Goal: Find contact information: Find contact information

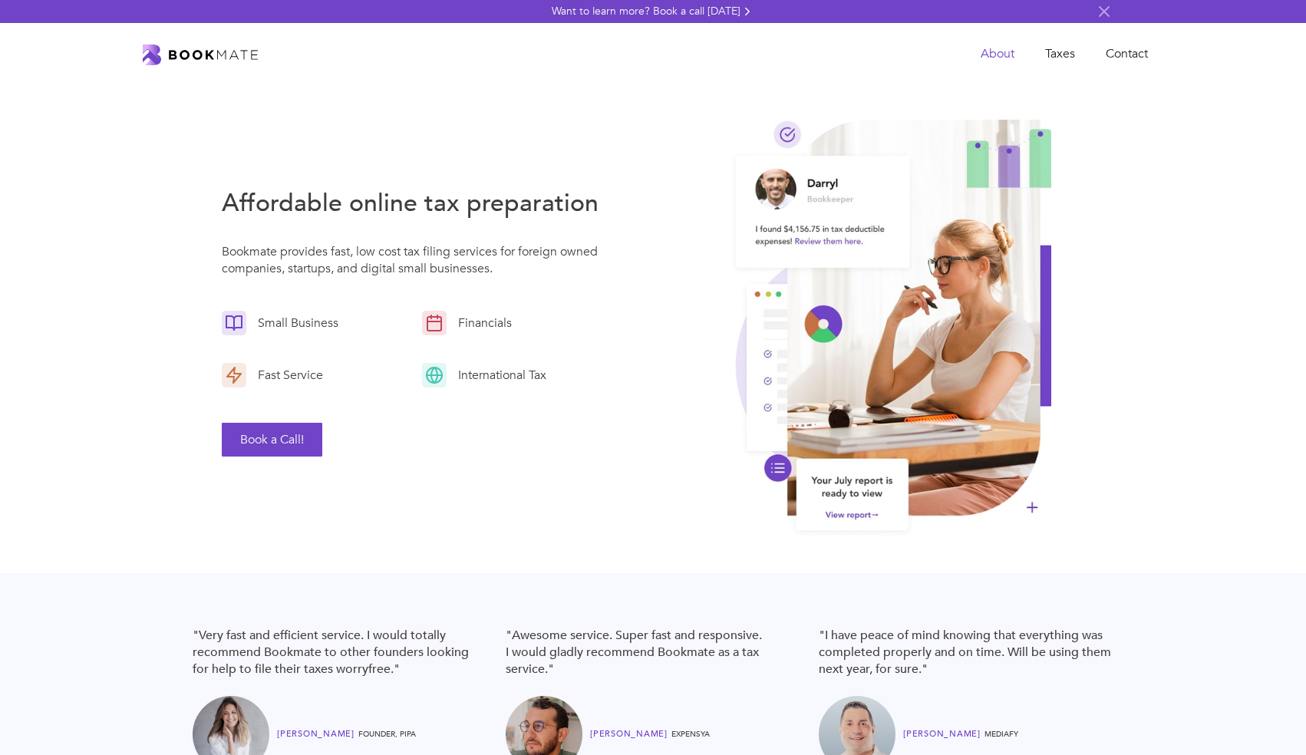
click at [1006, 58] on link "About" at bounding box center [997, 53] width 64 height 31
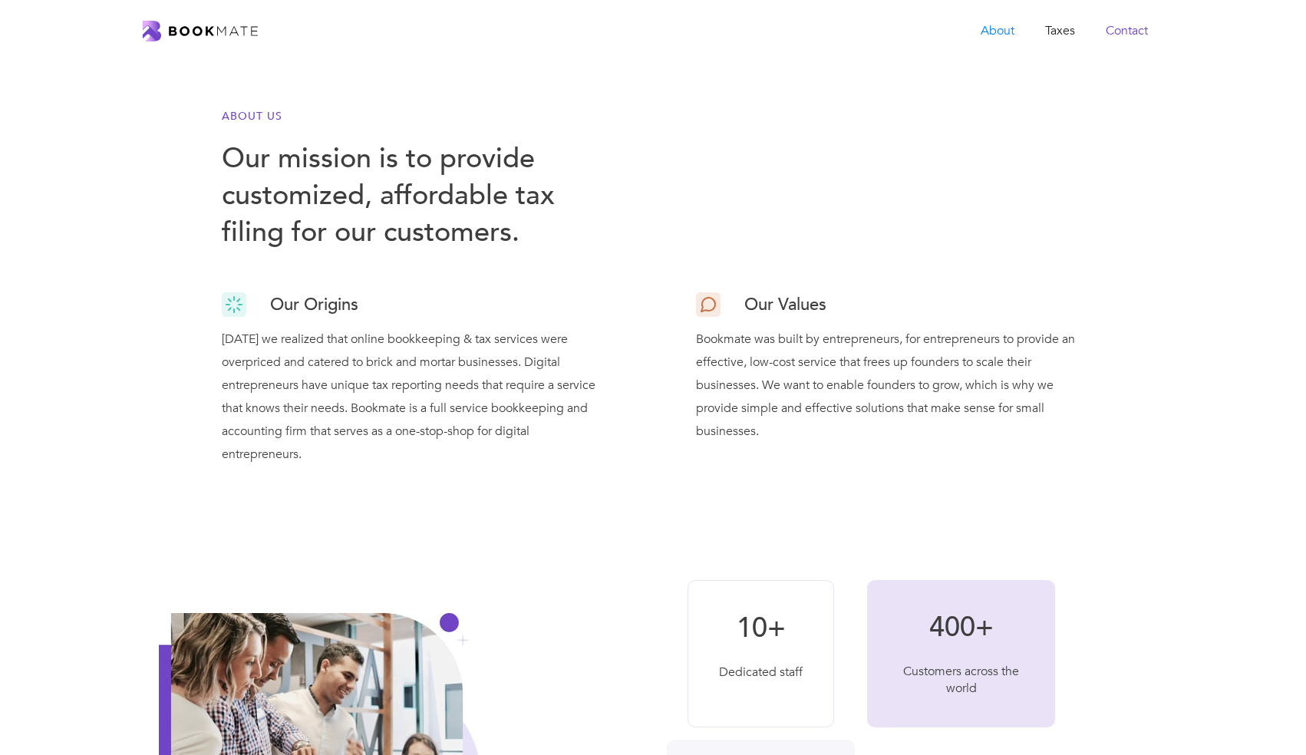
click at [1120, 32] on link "Contact" at bounding box center [1126, 30] width 73 height 31
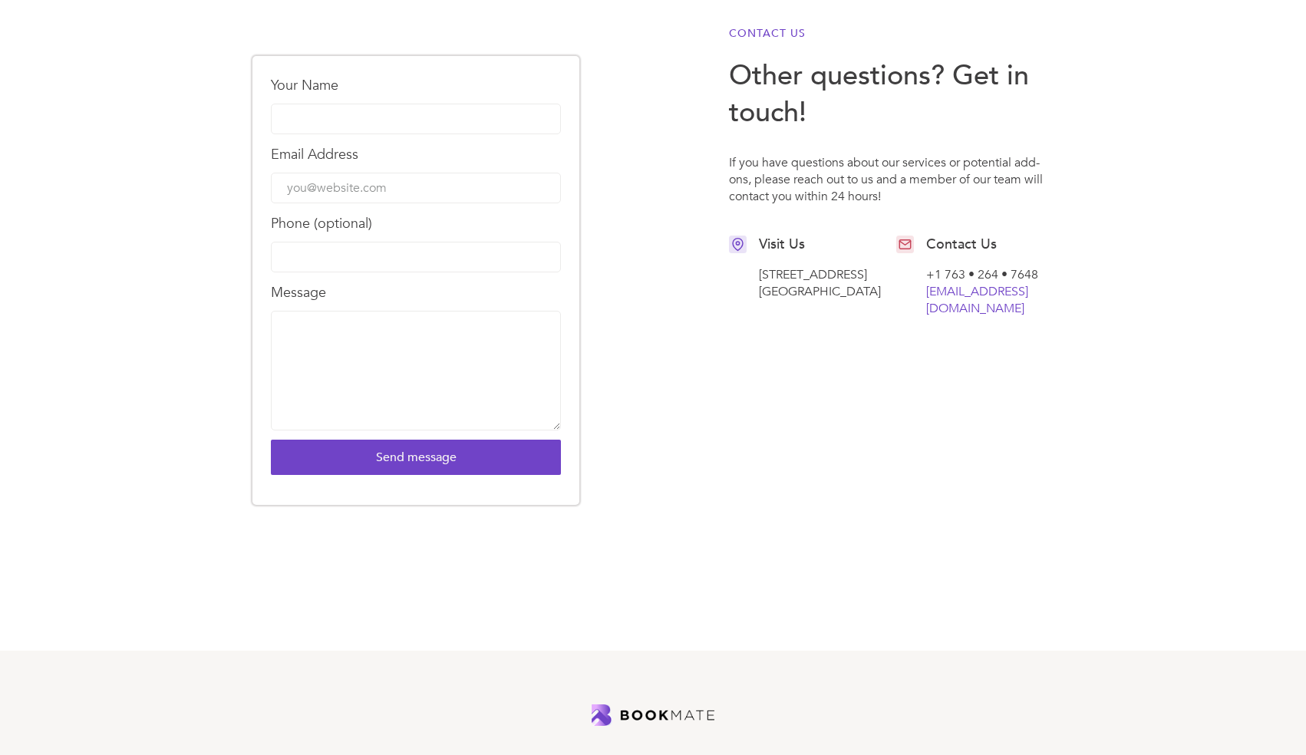
scroll to position [572, 0]
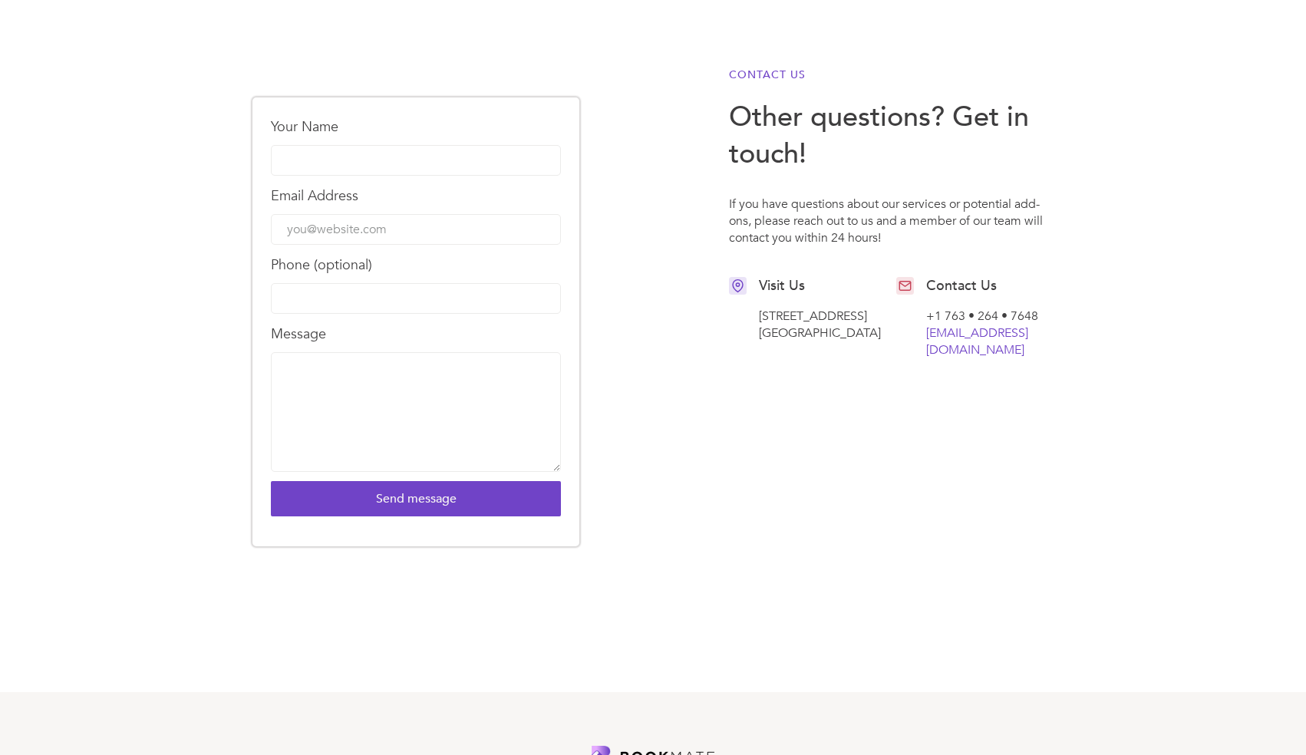
click at [795, 328] on div "[STREET_ADDRESS]" at bounding box center [821, 325] width 125 height 34
click at [818, 369] on div "Your Name Email Address Phone (optional) Message Send message Thank you! Your s…" at bounding box center [653, 326] width 921 height 564
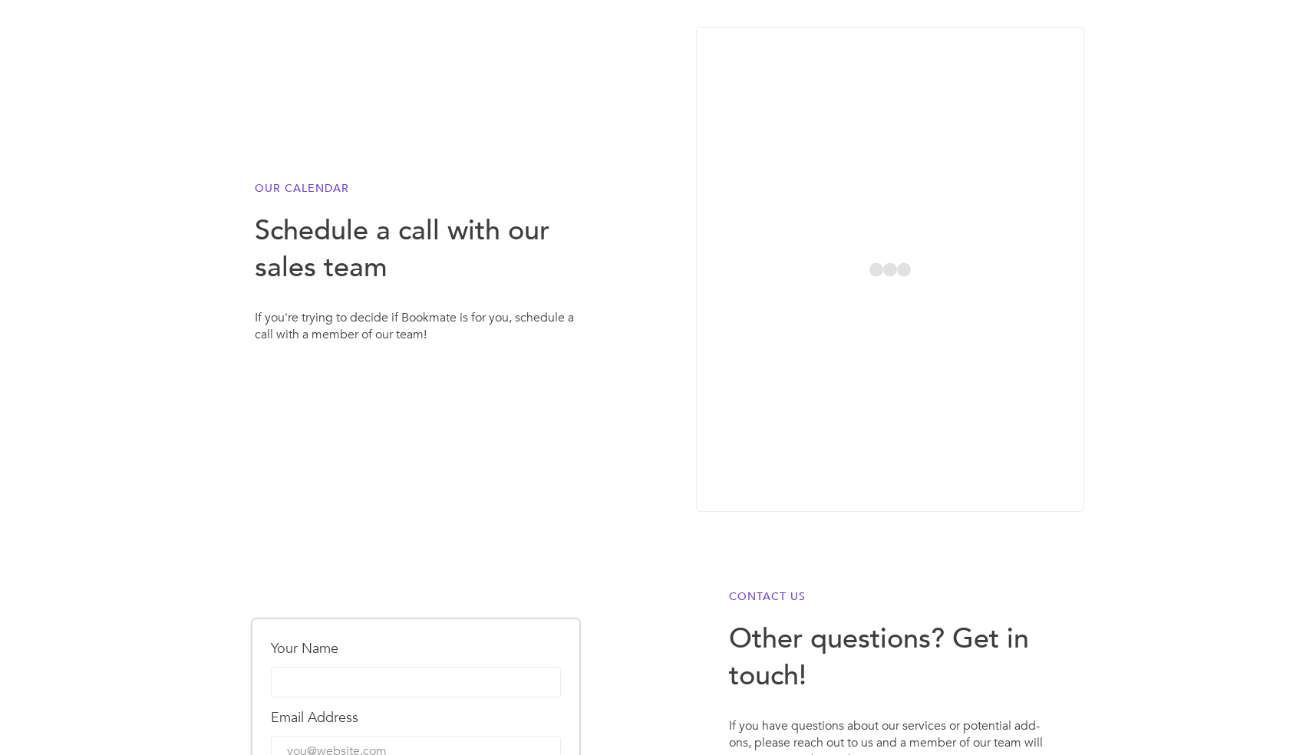
scroll to position [0, 0]
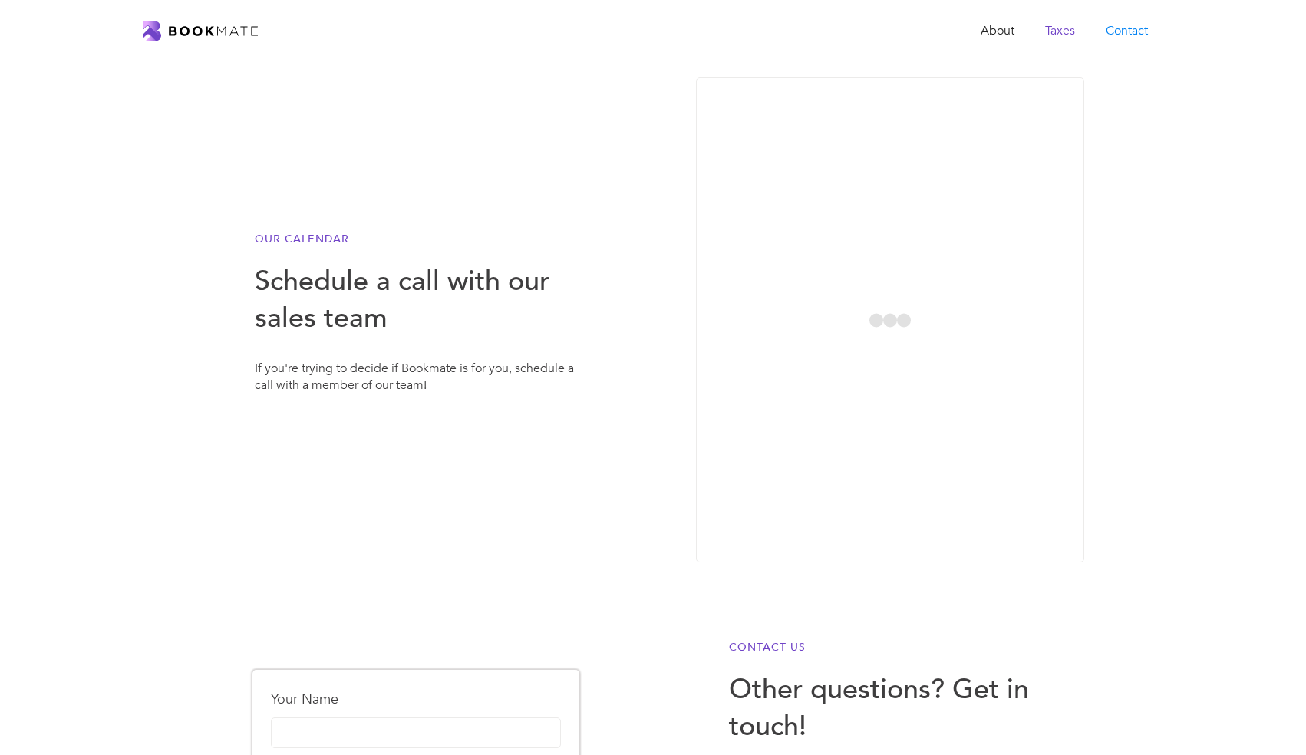
click at [1061, 38] on link "Taxes" at bounding box center [1060, 30] width 61 height 31
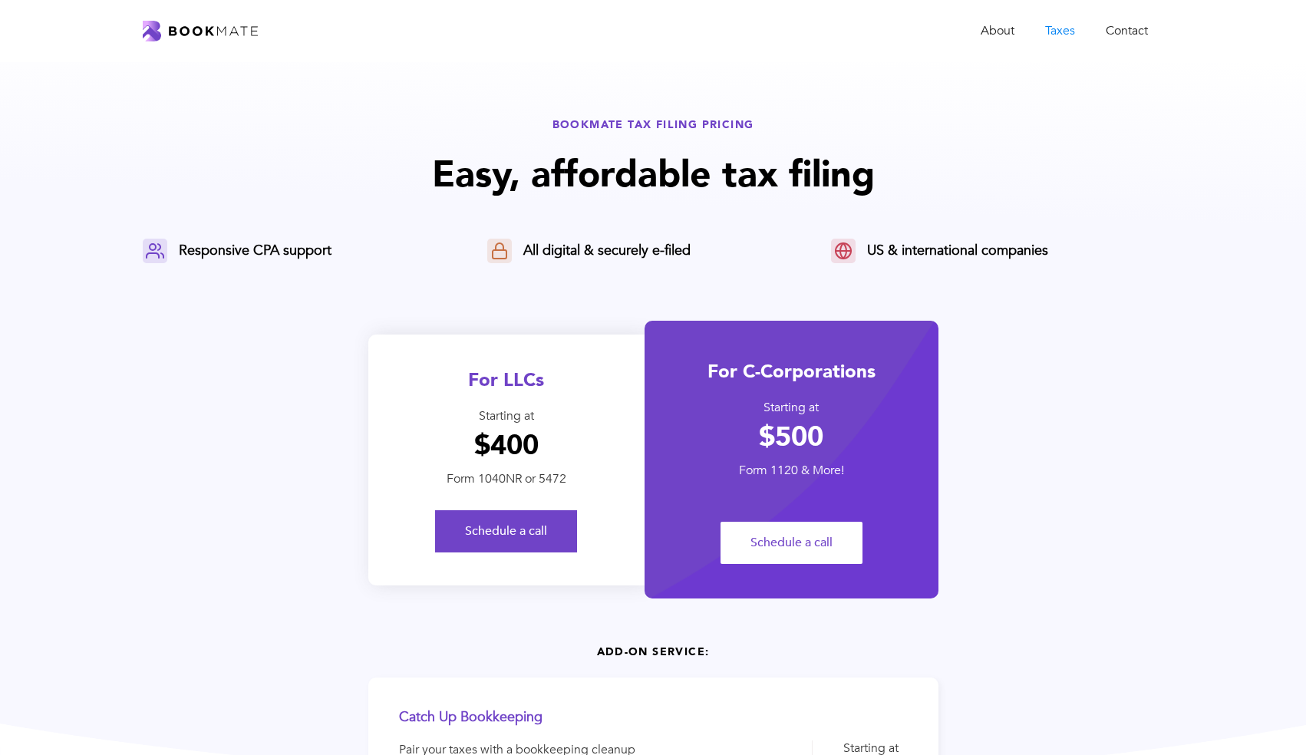
click at [206, 27] on img "home" at bounding box center [200, 31] width 115 height 21
